Goal: Check status: Check status

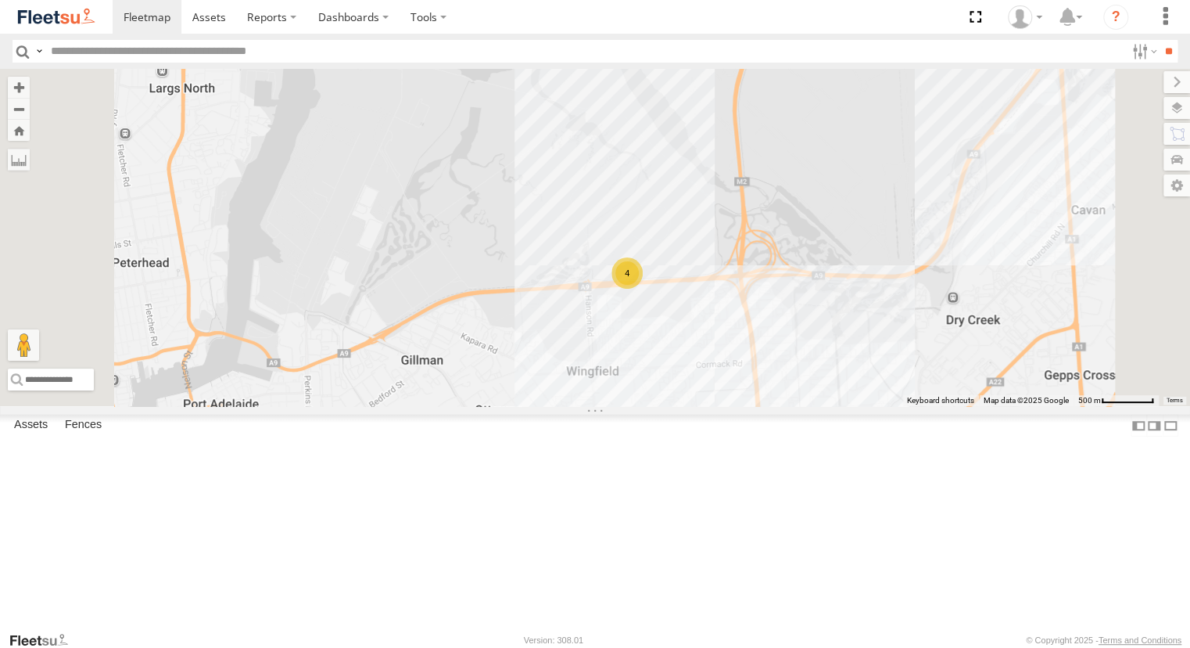
click at [0, 0] on div "Powerscaper" at bounding box center [0, 0] width 0 height 0
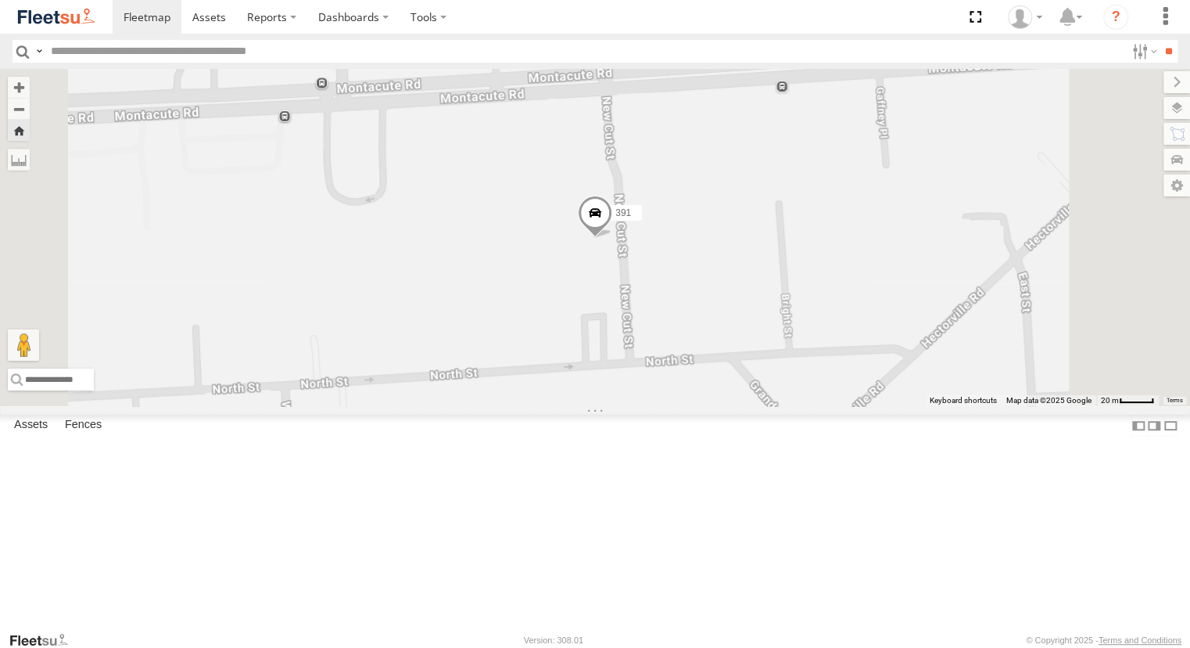
click at [612, 238] on span at bounding box center [595, 217] width 34 height 42
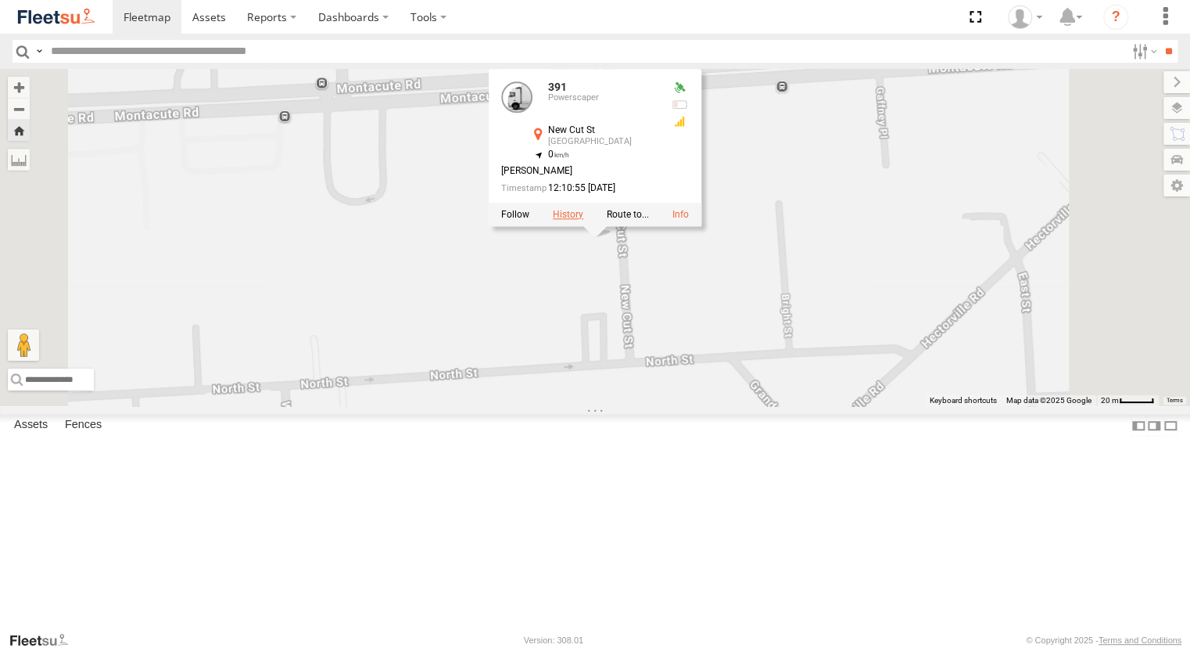
click at [583, 220] on label at bounding box center [568, 214] width 31 height 11
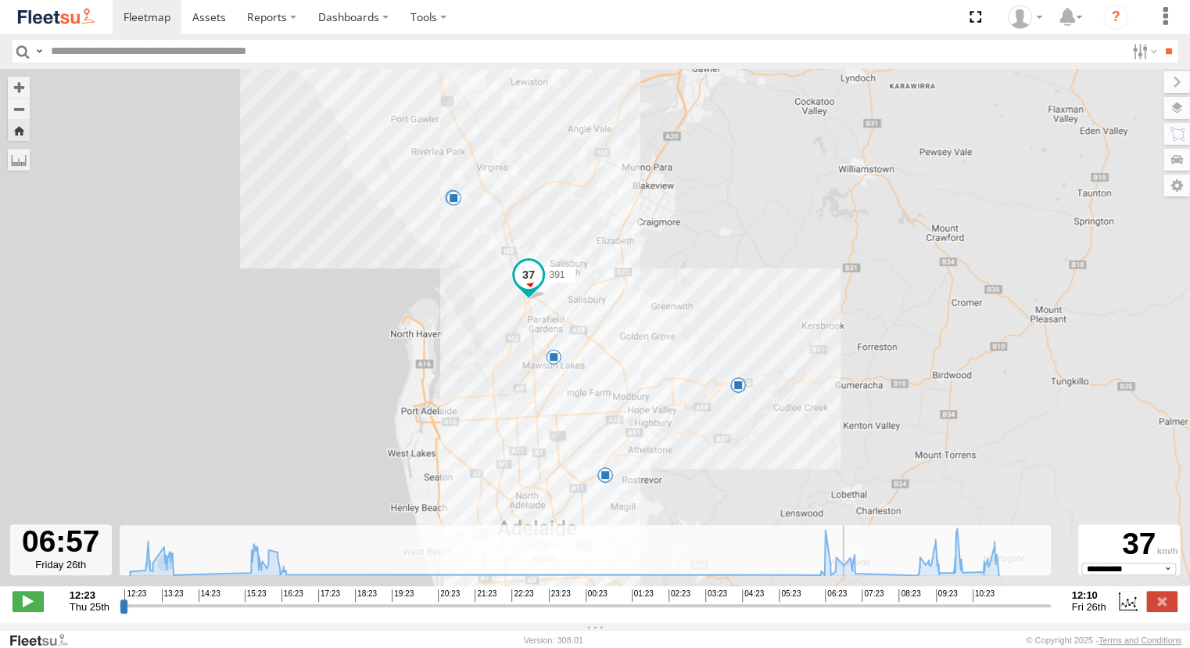
drag, startPoint x: 124, startPoint y: 612, endPoint x: 844, endPoint y: 642, distance: 720.1
click at [844, 612] on input "range" at bounding box center [586, 605] width 932 height 15
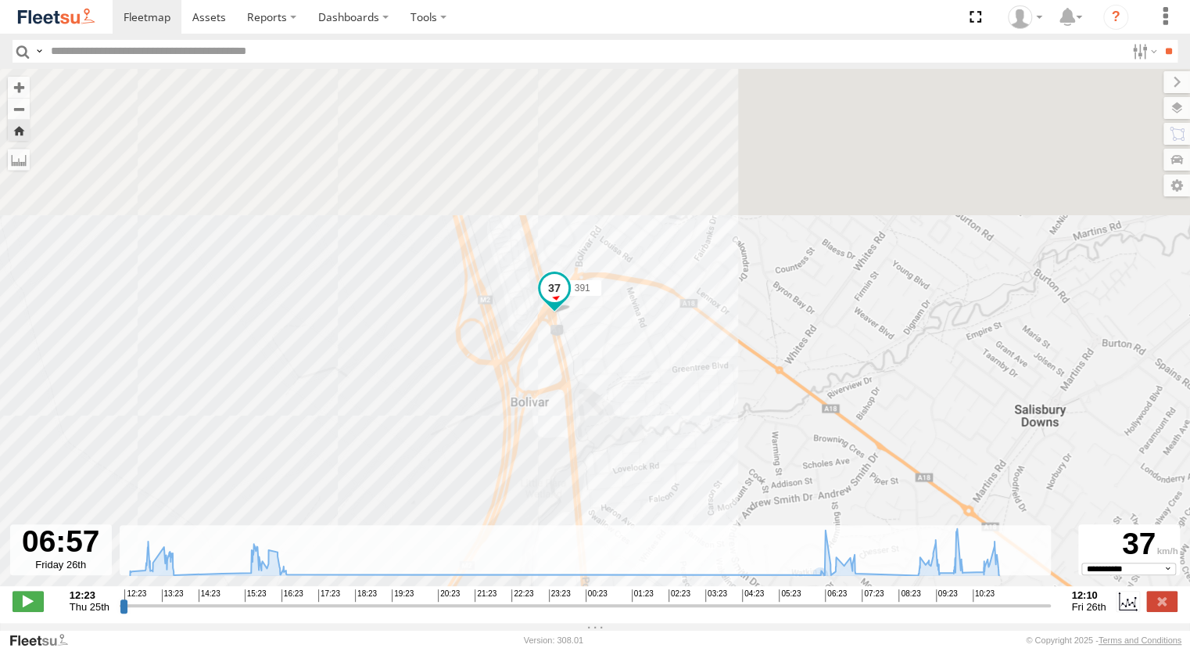
drag, startPoint x: 507, startPoint y: 169, endPoint x: 583, endPoint y: 330, distance: 178.1
click at [583, 330] on div "391 13:40 Thu 14:36 Thu 14:53 Thu 16:28 Thu 16:34 Thu 07:21 Fri 07:28 Fri 10:12…" at bounding box center [595, 335] width 1190 height 533
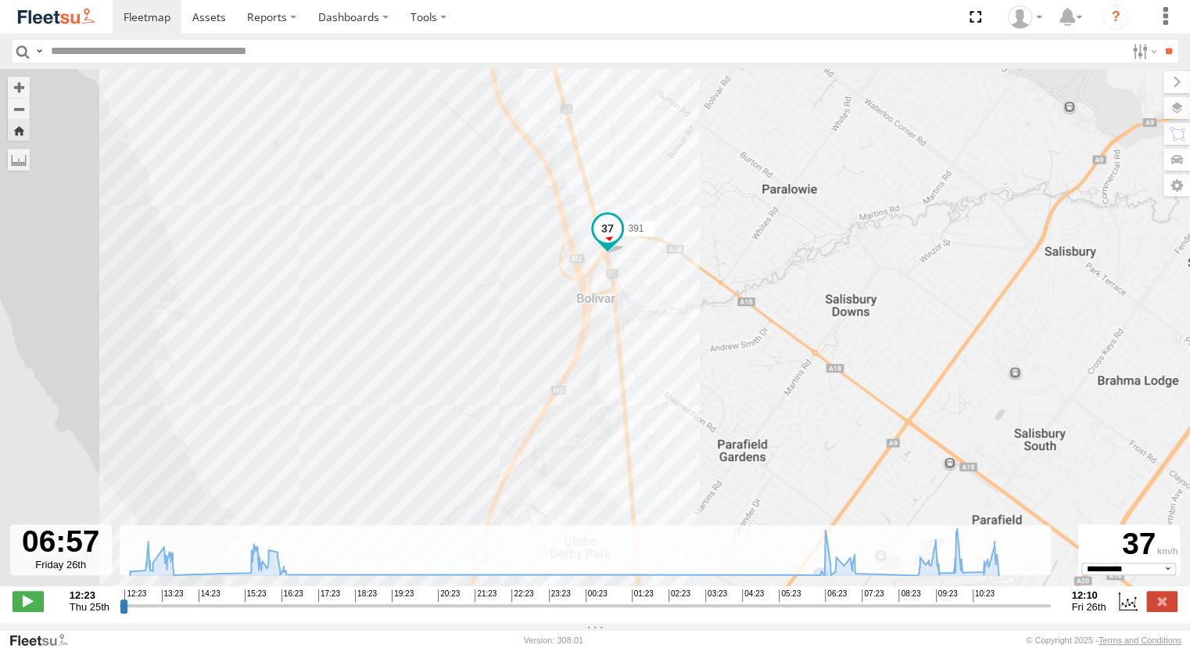
drag, startPoint x: 832, startPoint y: 472, endPoint x: 704, endPoint y: 256, distance: 251.8
click at [697, 218] on div "391 13:40 Thu 14:36 Thu 14:53 Thu 16:28 Thu 16:34 Thu 07:21 Fri 07:28 Fri 10:12…" at bounding box center [595, 335] width 1190 height 533
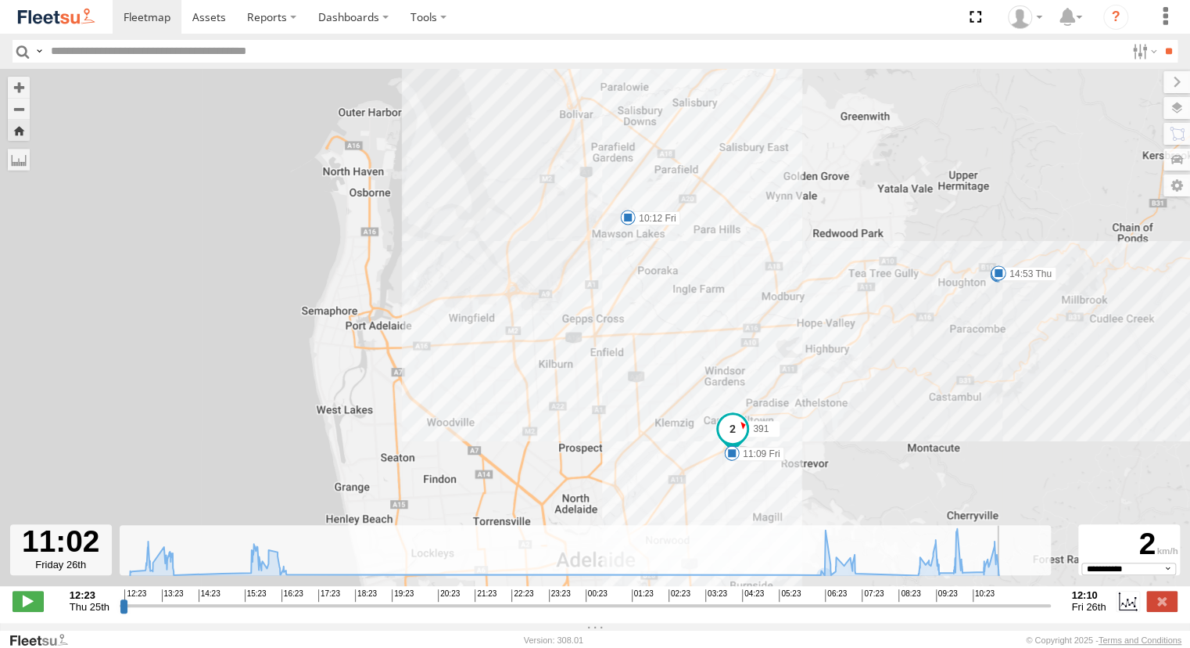
drag, startPoint x: 845, startPoint y: 614, endPoint x: 1002, endPoint y: 604, distance: 157.5
click at [1002, 604] on input "range" at bounding box center [586, 605] width 932 height 15
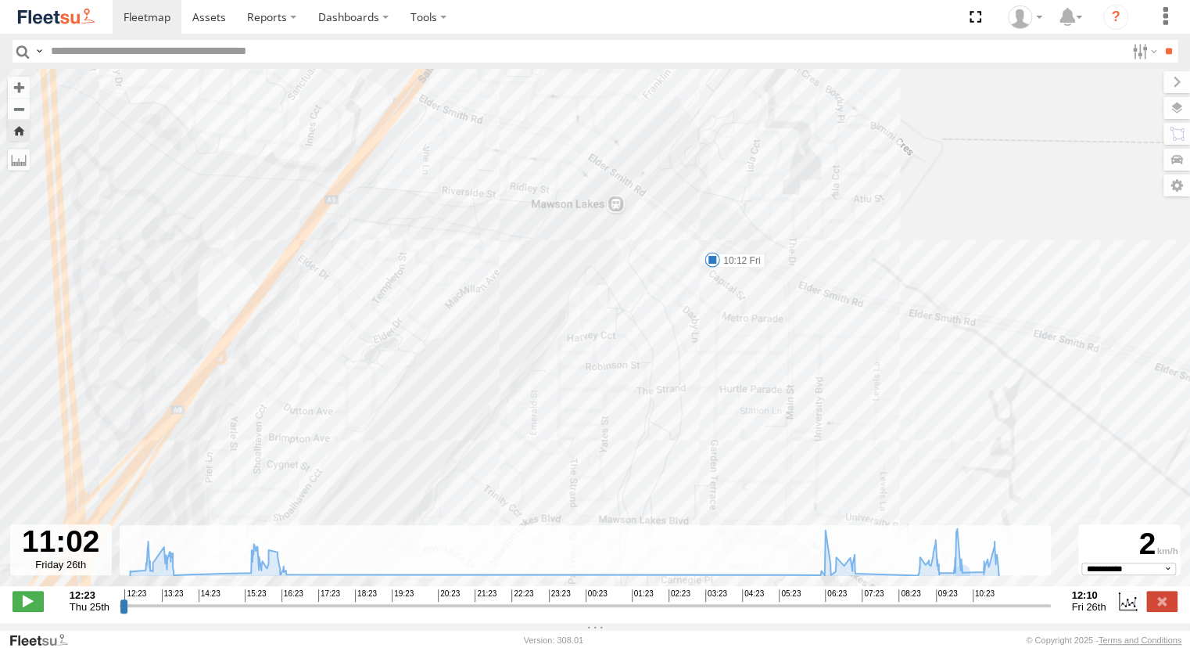
drag, startPoint x: 673, startPoint y: 221, endPoint x: 707, endPoint y: 347, distance: 130.3
click at [707, 347] on div "391 13:40 Thu 14:36 Thu 14:53 Thu 16:28 Thu 16:34 Thu 07:21 Fri 07:28 Fri 10:12…" at bounding box center [595, 335] width 1190 height 533
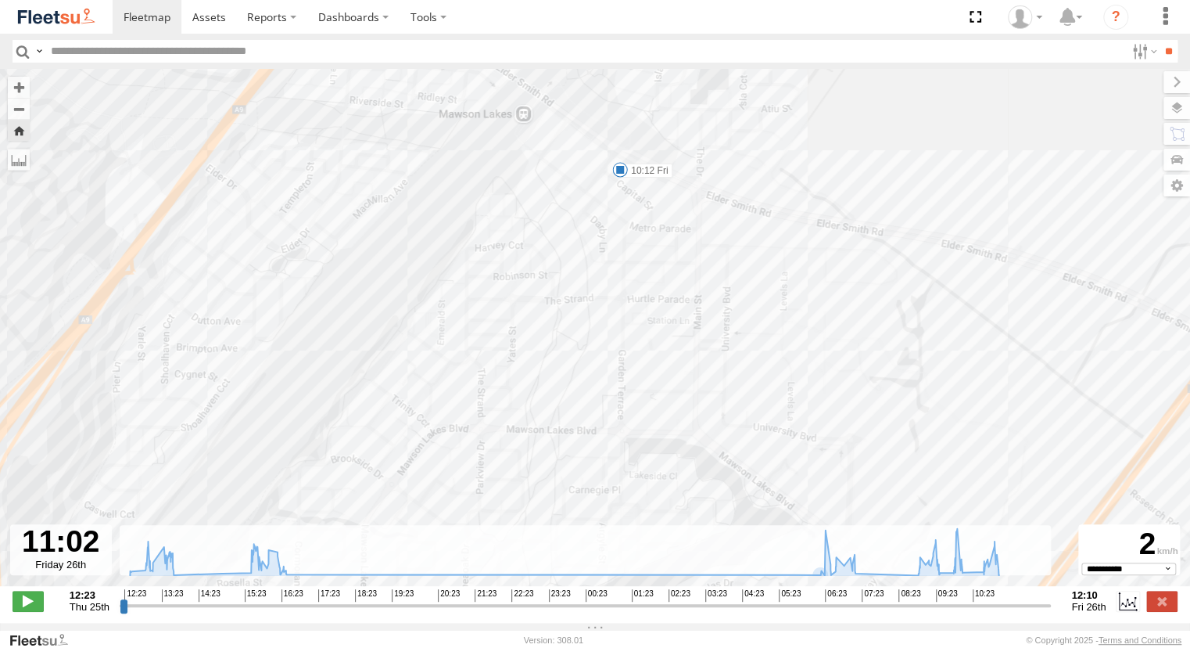
drag, startPoint x: 861, startPoint y: 462, endPoint x: 704, endPoint y: 379, distance: 177.7
click at [743, 303] on div "391 13:40 Thu 14:36 Thu 14:53 Thu 16:28 Thu 16:34 Thu 07:21 Fri 07:28 Fri 10:12…" at bounding box center [595, 335] width 1190 height 533
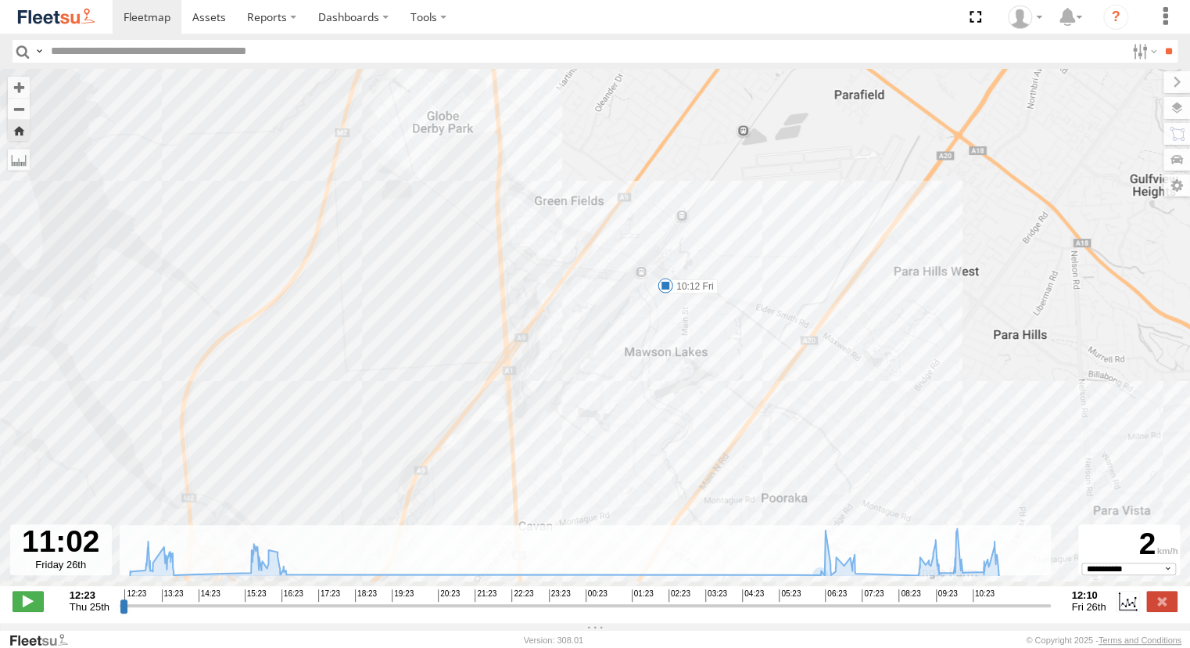
drag, startPoint x: 709, startPoint y: 419, endPoint x: 687, endPoint y: 339, distance: 82.9
click at [687, 339] on div "391 13:40 Thu 14:36 Thu 14:53 Thu 16:28 Thu 16:34 Thu 07:21 Fri 07:28 Fri 10:12…" at bounding box center [595, 335] width 1190 height 533
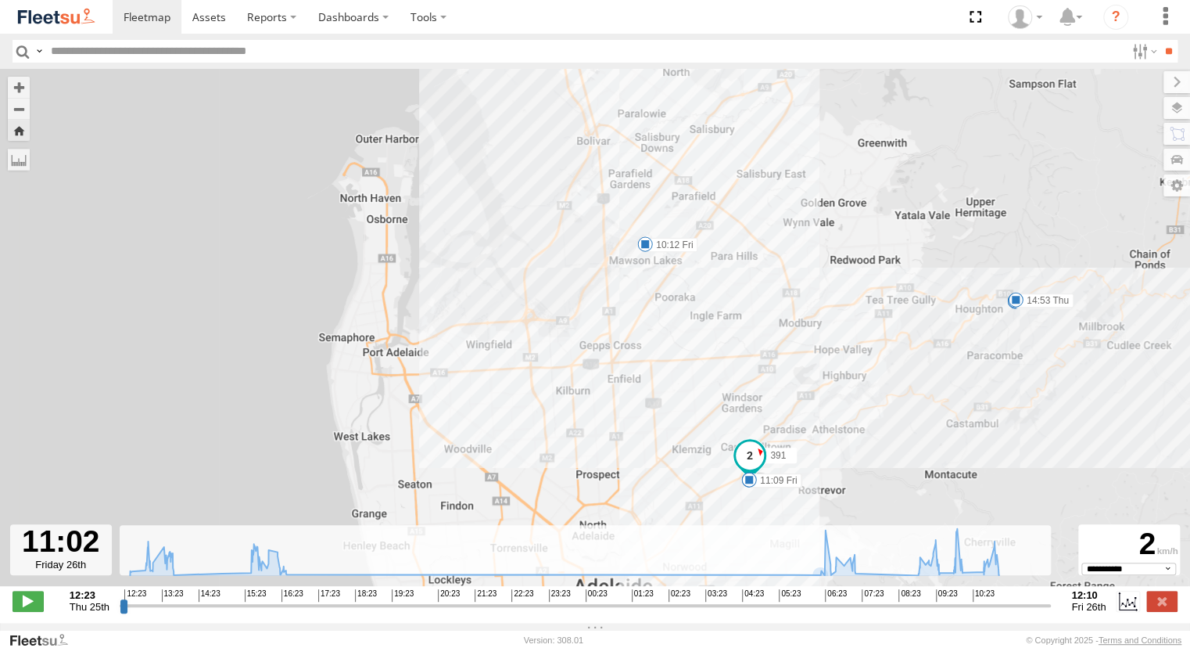
drag, startPoint x: 748, startPoint y: 479, endPoint x: 685, endPoint y: 338, distance: 154.0
click at [685, 338] on div "391 13:40 Thu 14:36 Thu 14:53 Thu 16:28 Thu 16:34 Thu 07:21 Fri 07:28 Fri 10:12…" at bounding box center [595, 335] width 1190 height 533
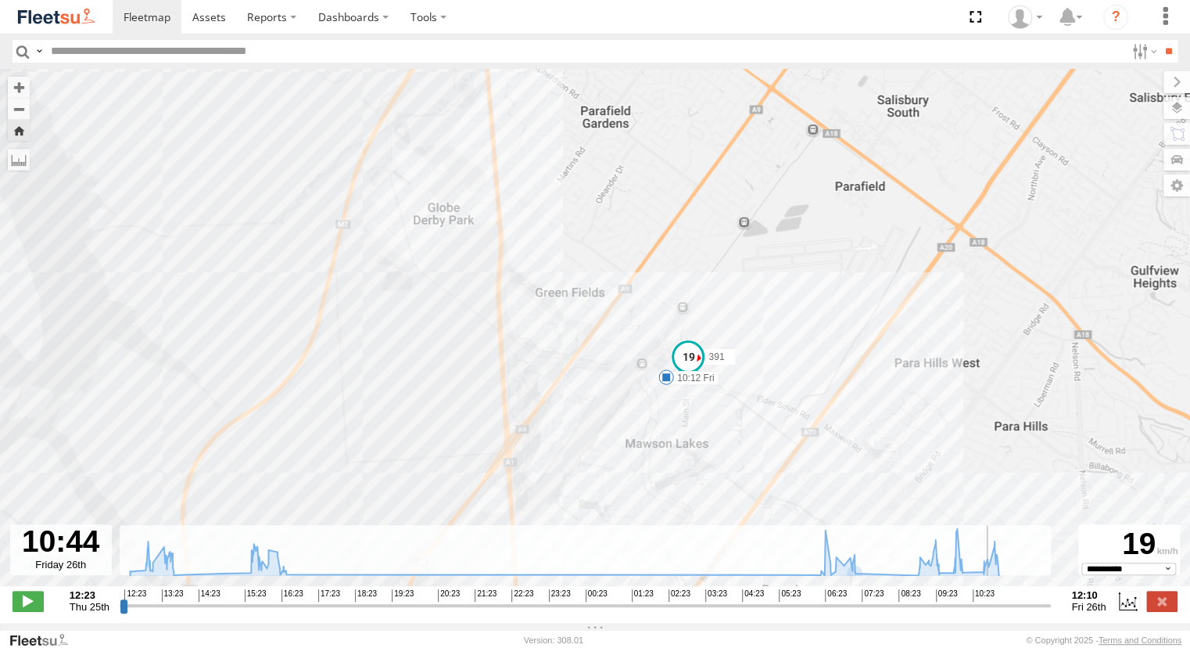
drag, startPoint x: 1001, startPoint y: 614, endPoint x: 990, endPoint y: 624, distance: 14.9
type input "**********"
click at [990, 612] on input "range" at bounding box center [586, 605] width 932 height 15
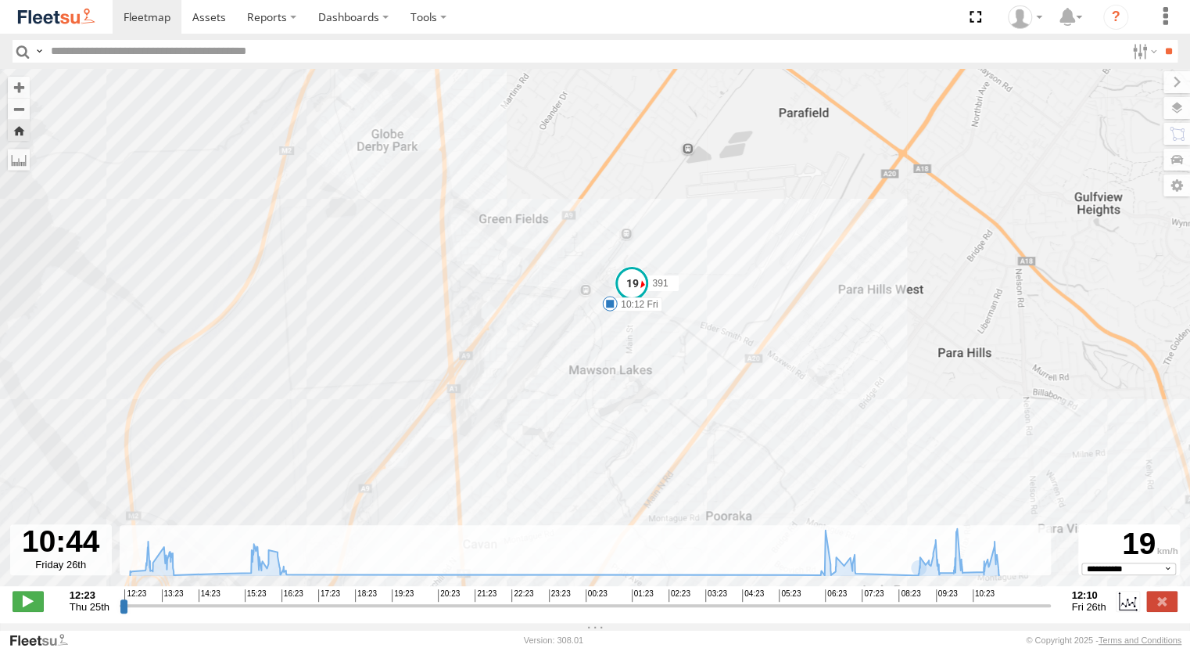
drag, startPoint x: 799, startPoint y: 462, endPoint x: 700, endPoint y: 332, distance: 163.5
click at [700, 332] on div "391 13:40 Thu 14:36 Thu 14:53 Thu 16:28 Thu 16:34 Thu 07:21 Fri 07:28 Fri 10:12…" at bounding box center [595, 335] width 1190 height 533
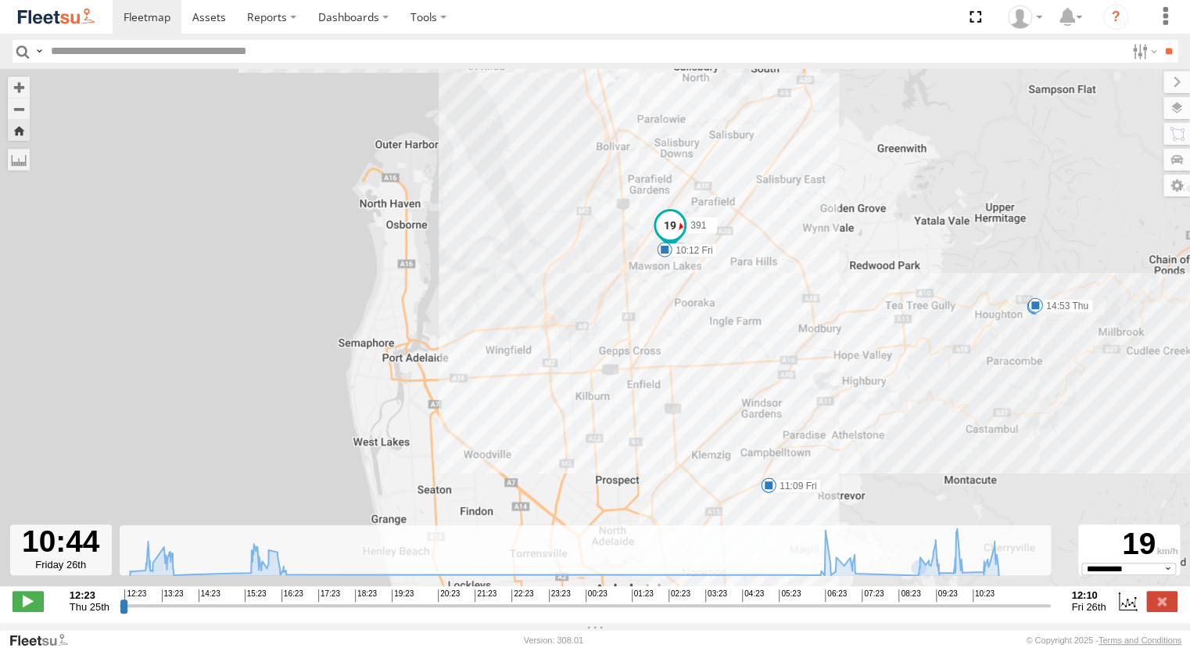
drag, startPoint x: 834, startPoint y: 463, endPoint x: 799, endPoint y: 344, distance: 124.0
click at [799, 344] on div "391 13:40 Thu 14:36 Thu 14:53 Thu 16:28 Thu 16:34 Thu 07:21 Fri 07:28 Fri 10:12…" at bounding box center [595, 335] width 1190 height 533
